Goal: Task Accomplishment & Management: Use online tool/utility

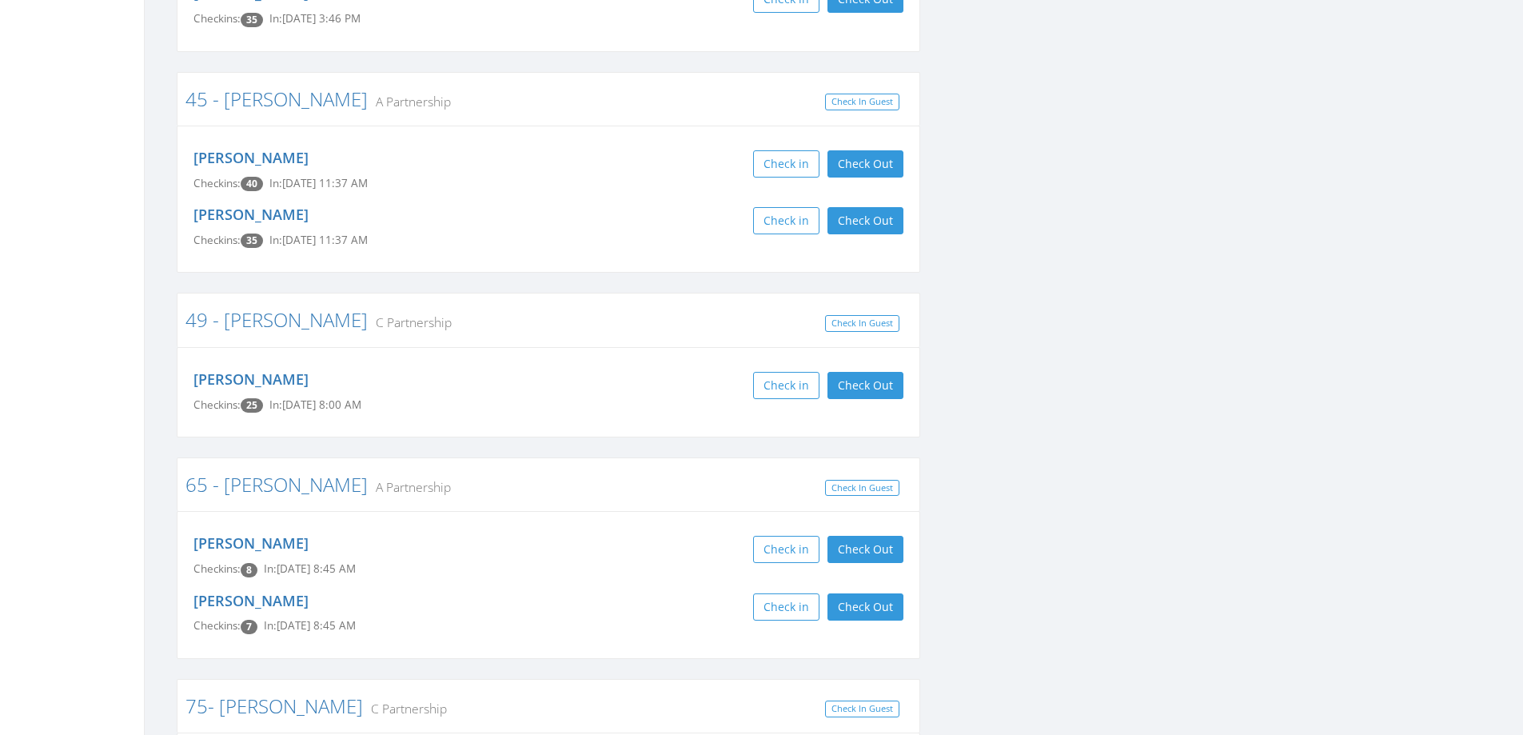
scroll to position [3279, 0]
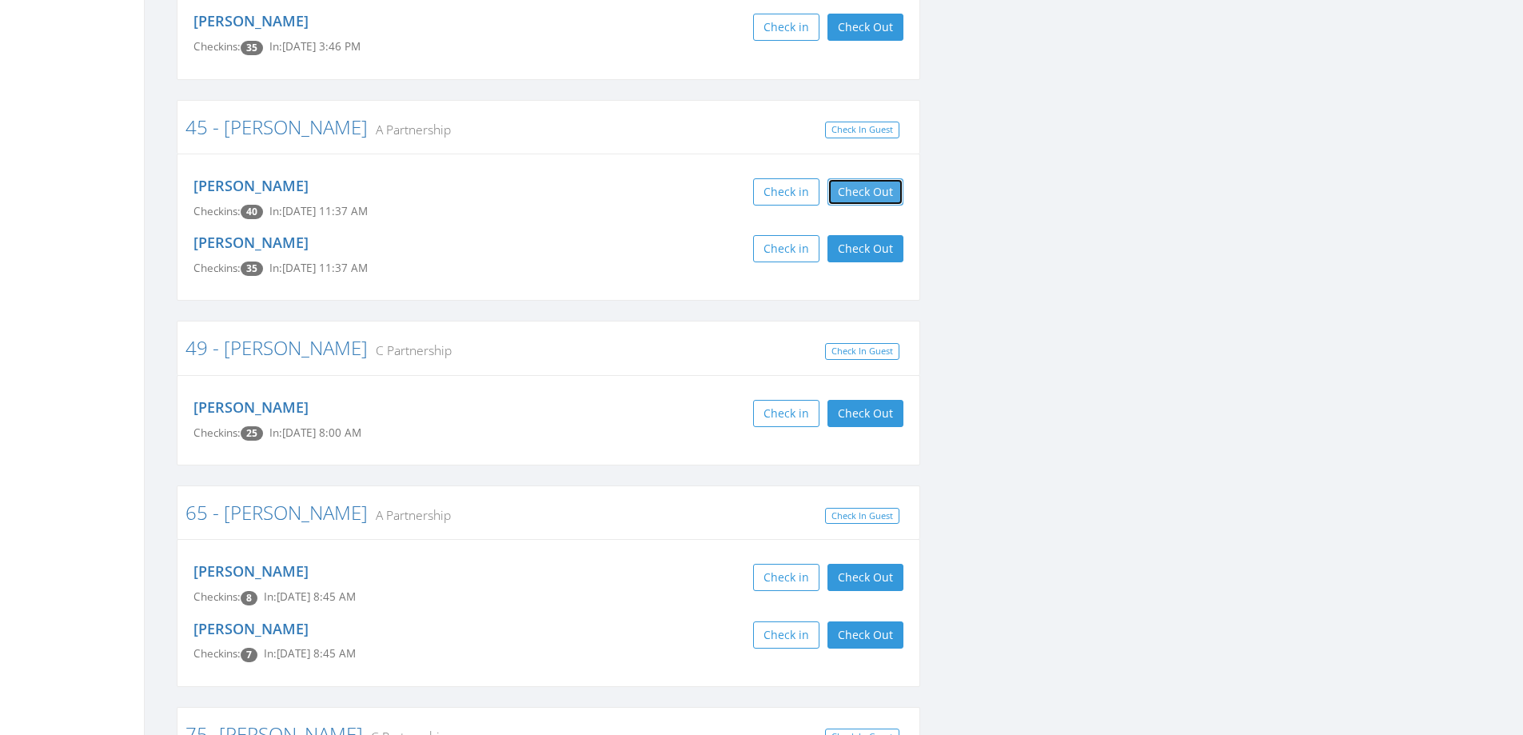
click at [857, 178] on button "Check Out" at bounding box center [866, 191] width 76 height 27
click at [867, 235] on button "Check Out" at bounding box center [866, 248] width 76 height 27
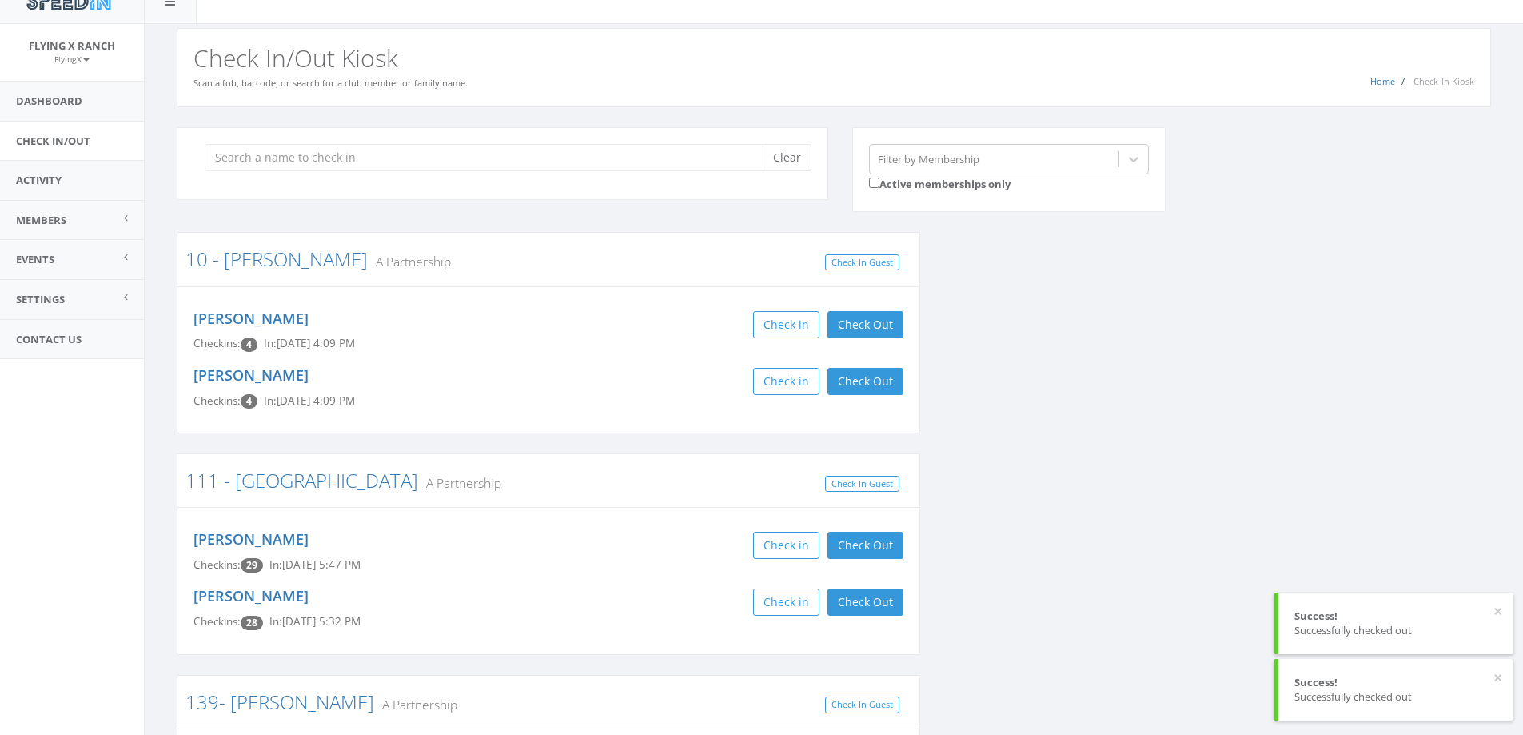
scroll to position [0, 0]
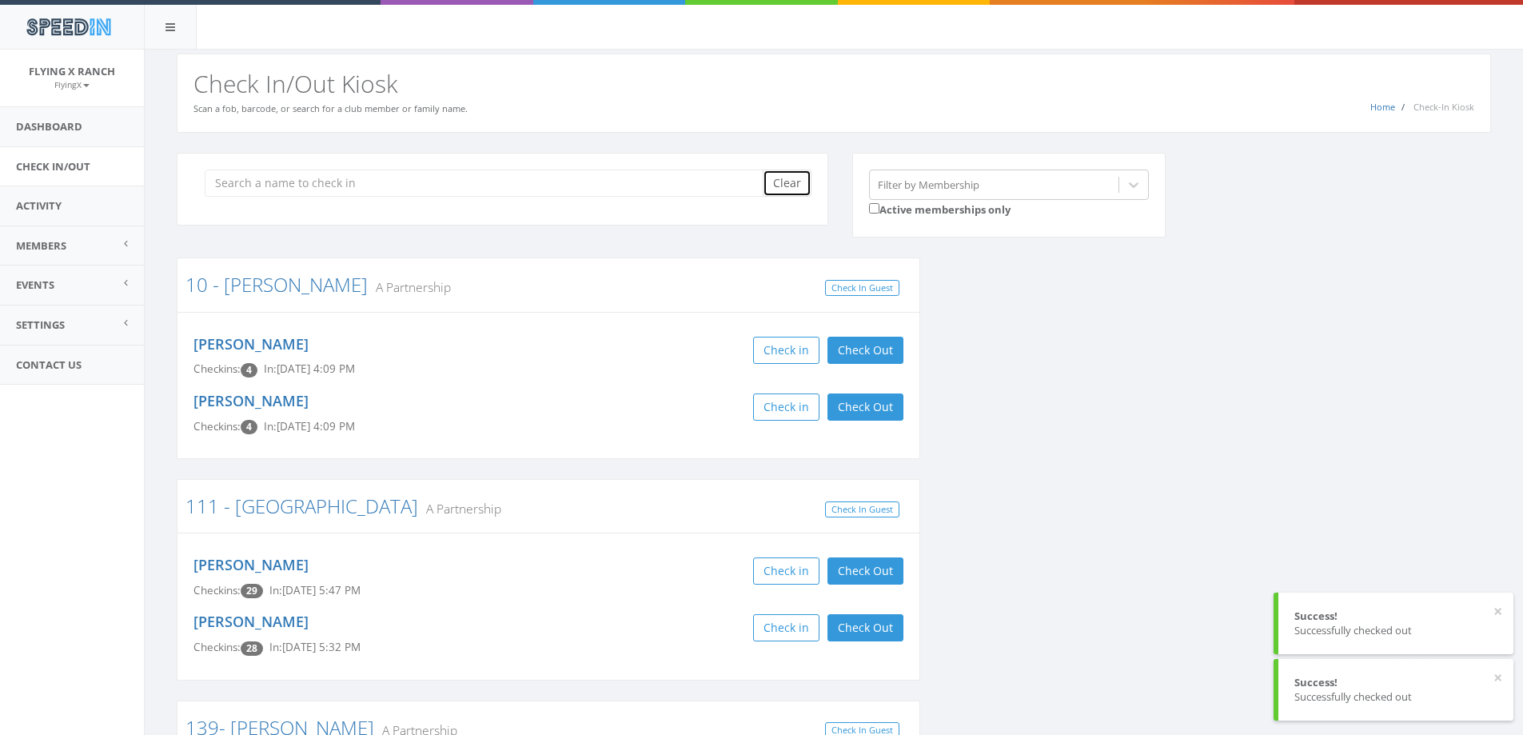
click at [800, 181] on button "Clear" at bounding box center [787, 183] width 49 height 27
click at [71, 124] on link "Dashboard" at bounding box center [72, 126] width 144 height 39
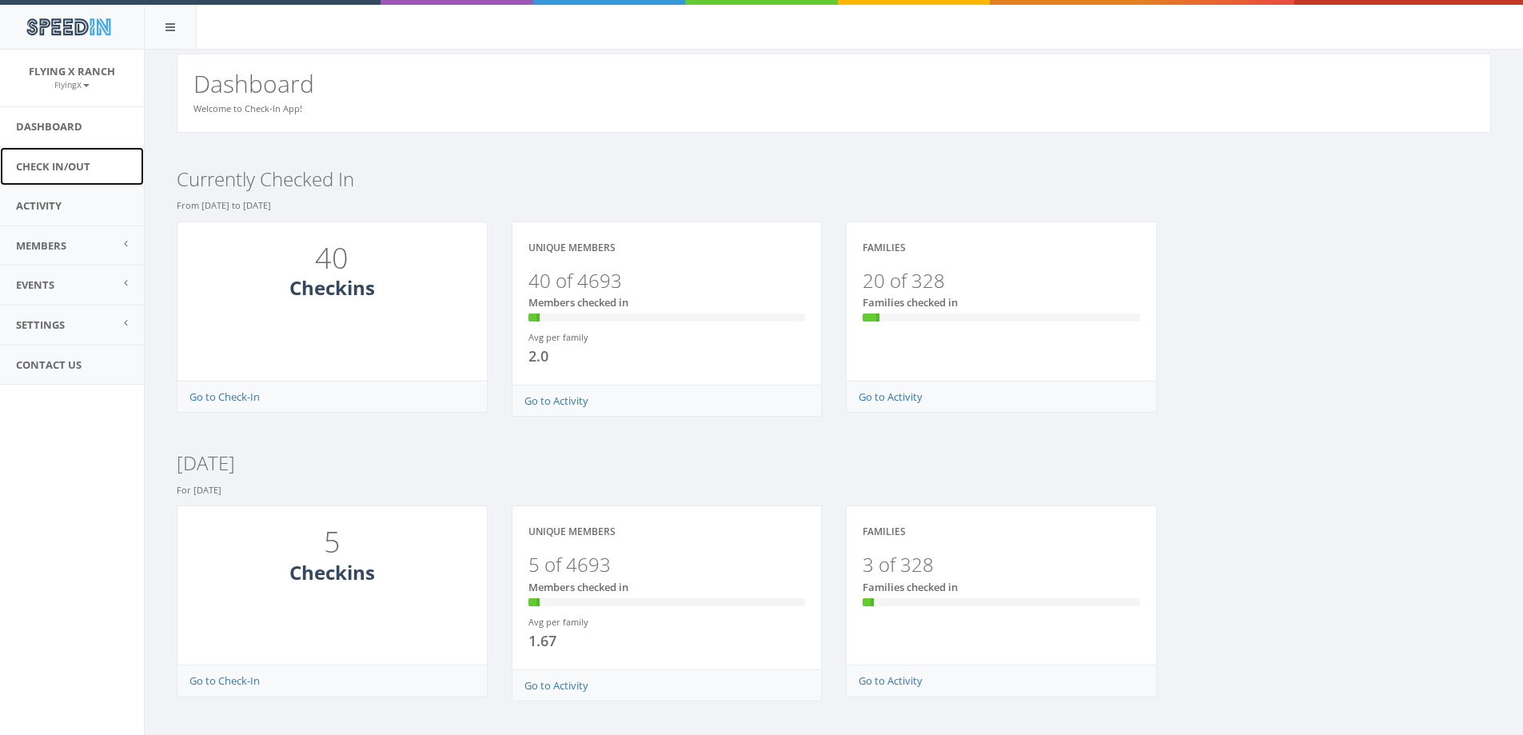
click at [66, 170] on link "Check In/Out" at bounding box center [72, 166] width 144 height 39
